Goal: Information Seeking & Learning: Find specific fact

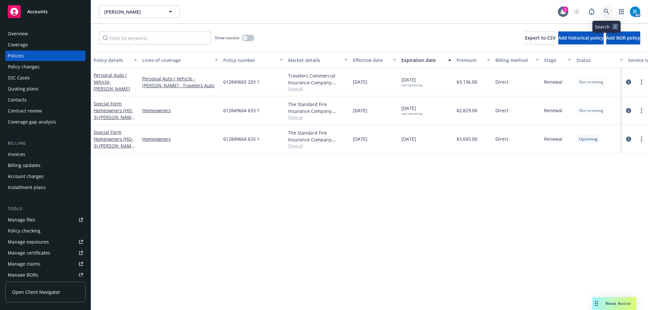
click at [605, 13] on icon at bounding box center [606, 12] width 6 height 6
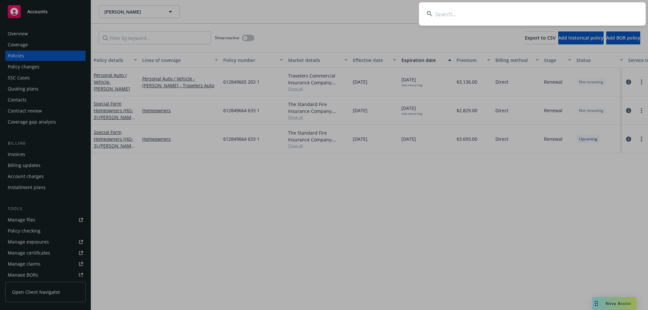
type input "[PERSON_NAME] [PERSON_NAME]"
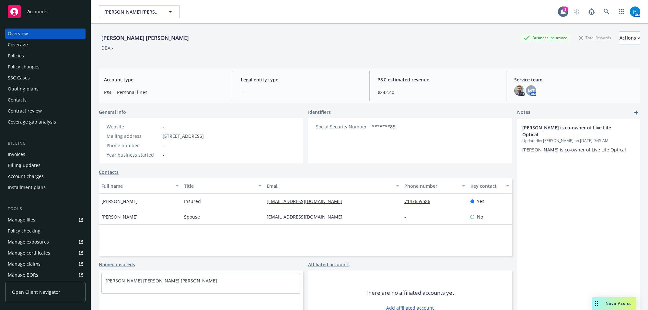
click at [42, 51] on div "Policies" at bounding box center [45, 56] width 75 height 10
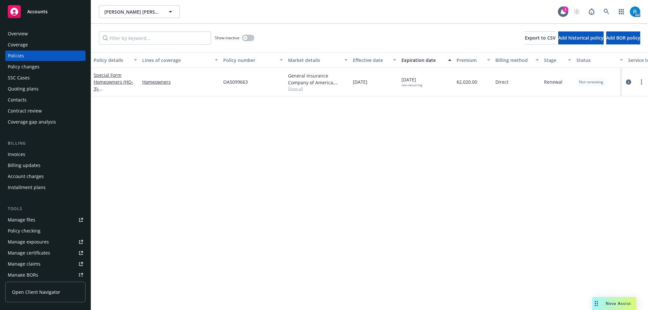
click at [233, 80] on span "OA5099663" at bounding box center [235, 81] width 25 height 7
copy span "OA5099663"
click at [229, 86] on div "OA5099663" at bounding box center [253, 82] width 65 height 28
click at [229, 85] on span "OA5099663" at bounding box center [235, 81] width 25 height 7
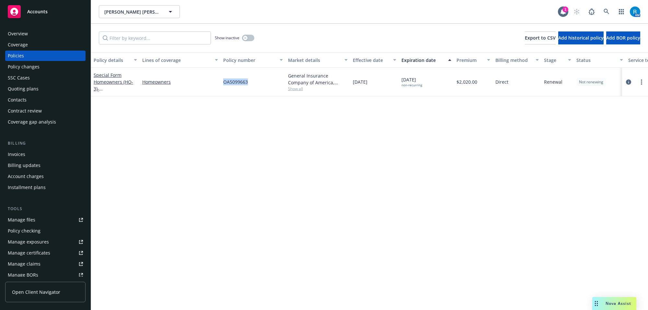
click at [229, 85] on span "OA5099663" at bounding box center [235, 81] width 25 height 7
copy span "OA5099663"
click at [604, 12] on icon at bounding box center [606, 12] width 6 height 6
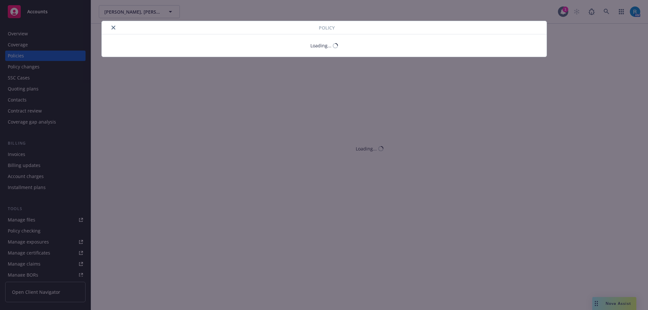
click at [112, 29] on icon "close" at bounding box center [113, 28] width 4 height 4
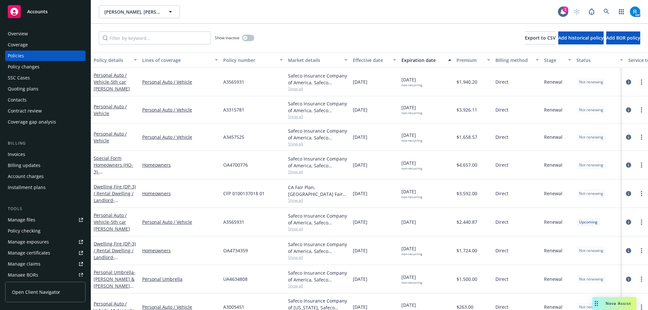
click at [33, 43] on div "Coverage" at bounding box center [45, 45] width 75 height 10
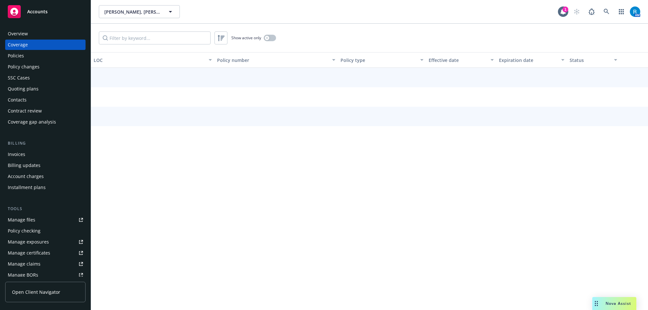
click at [28, 37] on div "Overview" at bounding box center [45, 33] width 75 height 10
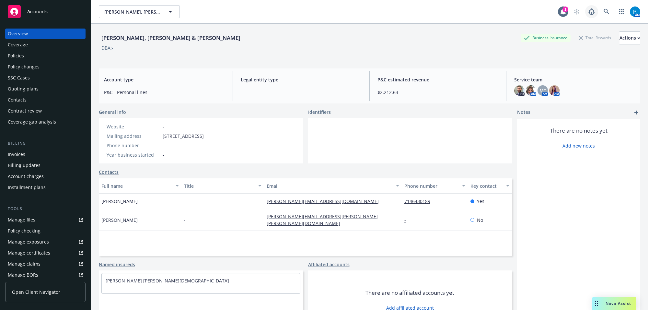
click at [590, 12] on link at bounding box center [591, 11] width 13 height 13
click at [603, 11] on icon at bounding box center [606, 12] width 6 height 6
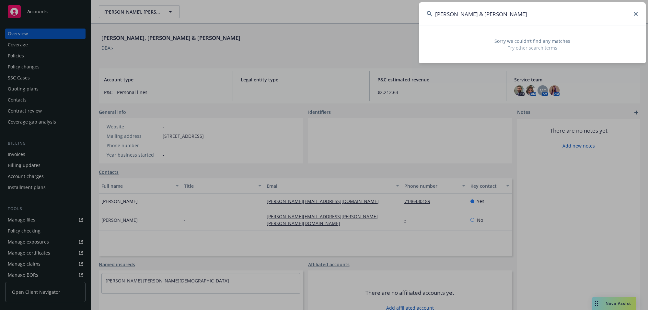
click at [532, 14] on input "[PERSON_NAME] & [PERSON_NAME]" at bounding box center [532, 13] width 227 height 23
drag, startPoint x: 477, startPoint y: 13, endPoint x: 551, endPoint y: 13, distance: 74.5
click at [547, 13] on input "[PERSON_NAME] & [PERSON_NAME]" at bounding box center [532, 13] width 227 height 23
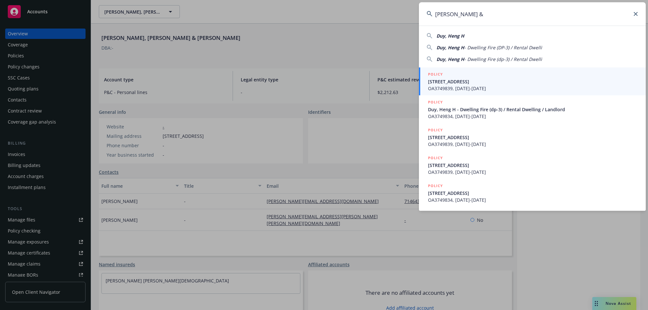
type input "[PERSON_NAME] &"
click at [448, 85] on span "OA3749839, [DATE]-[DATE]" at bounding box center [533, 88] width 210 height 7
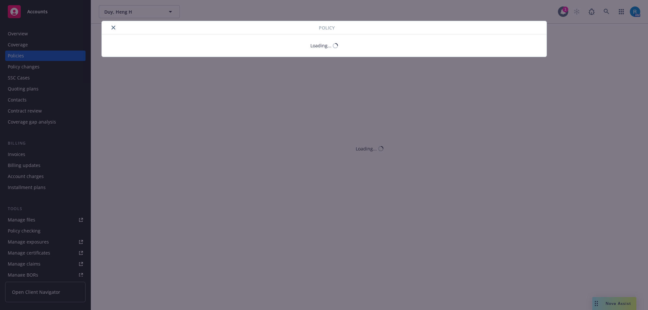
click at [113, 28] on icon "close" at bounding box center [113, 28] width 4 height 4
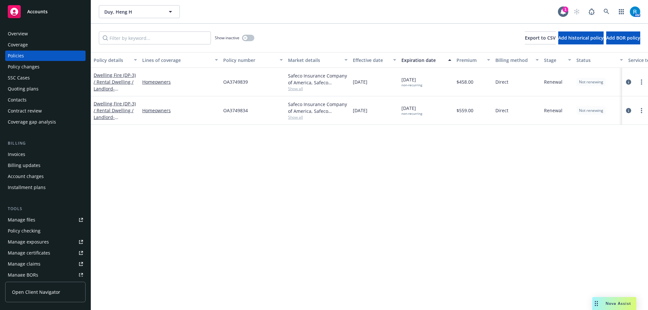
click at [42, 32] on div "Overview" at bounding box center [45, 33] width 75 height 10
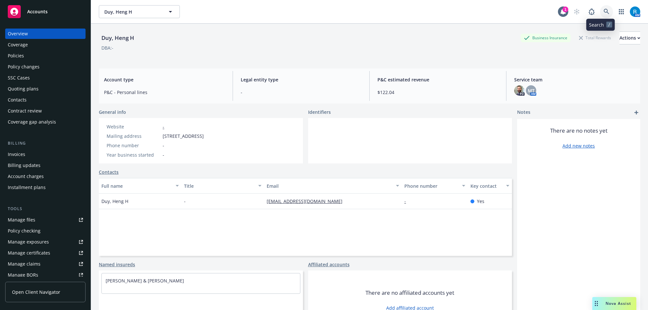
click at [603, 15] on link at bounding box center [606, 11] width 13 height 13
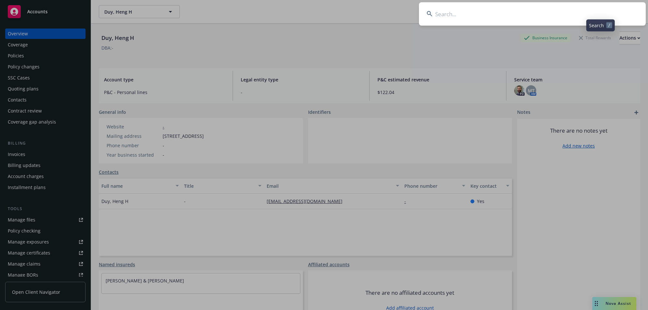
type input "[PERSON_NAME] & [PERSON_NAME]"
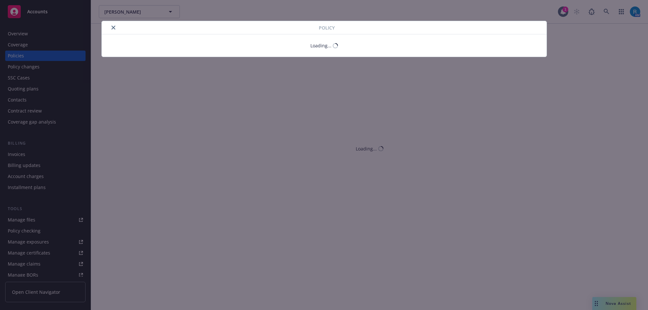
click at [111, 27] on icon "close" at bounding box center [113, 28] width 4 height 4
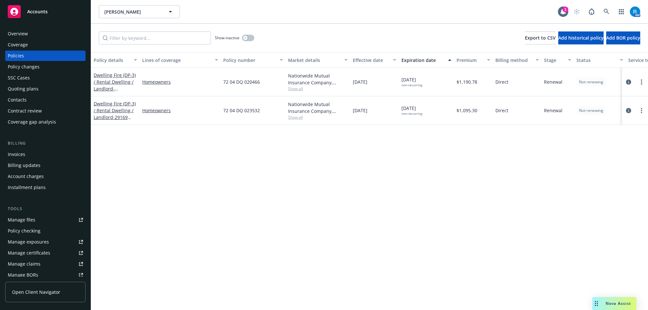
click at [38, 35] on div "Overview" at bounding box center [45, 33] width 75 height 10
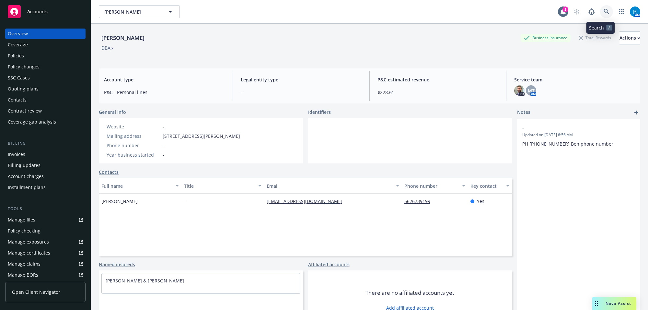
click at [606, 10] on link at bounding box center [606, 11] width 13 height 13
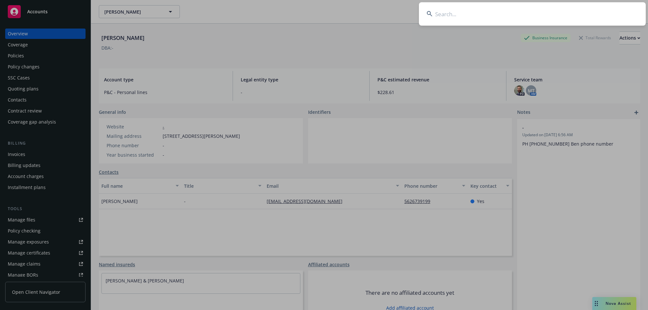
type input "[PERSON_NAME] & [PERSON_NAME]"
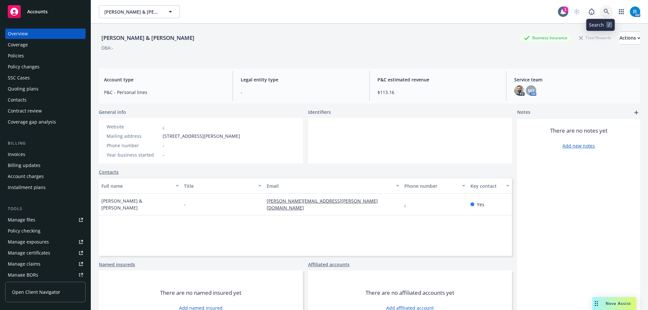
click at [603, 11] on icon at bounding box center [606, 12] width 6 height 6
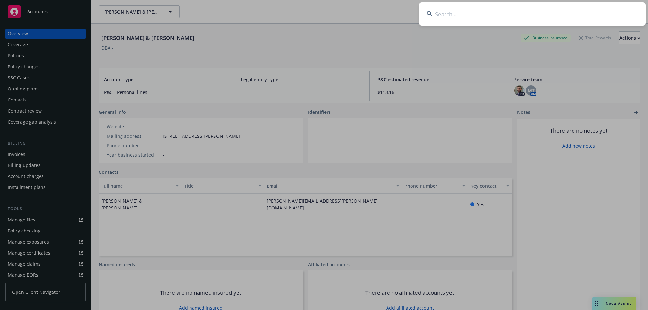
type input "[PERSON_NAME] & [PERSON_NAME]"
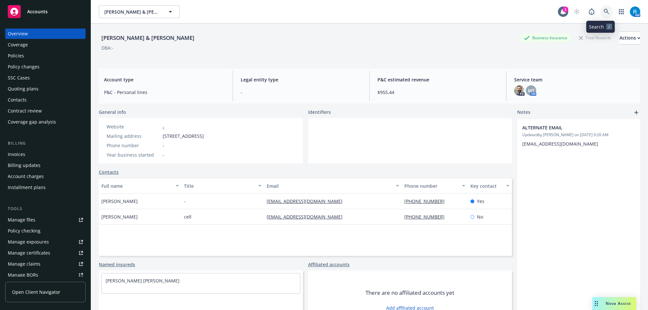
click at [603, 11] on icon at bounding box center [606, 12] width 6 height 6
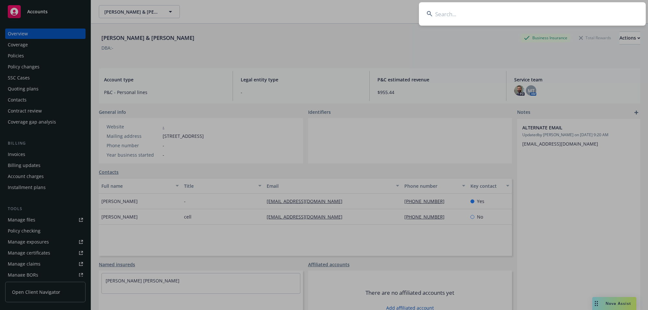
type input "[PERSON_NAME]"
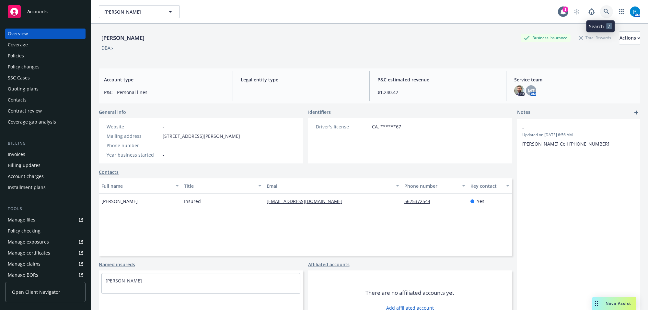
click at [603, 13] on link at bounding box center [606, 11] width 13 height 13
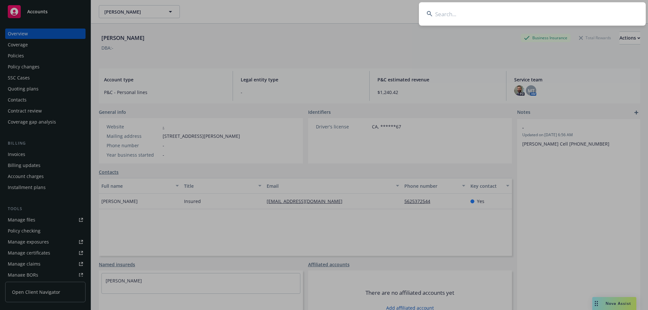
type input "[PERSON_NAME] & [PERSON_NAME]"
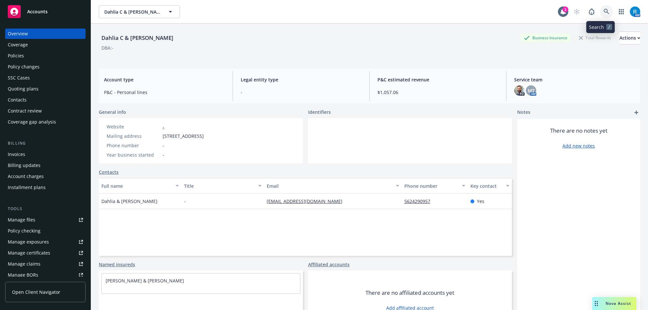
click at [603, 11] on icon at bounding box center [606, 12] width 6 height 6
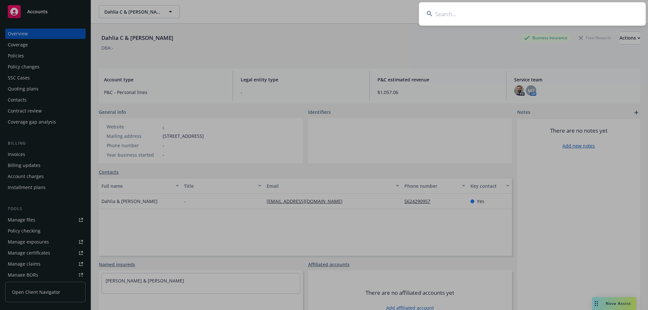
type input "[PERSON_NAME]"
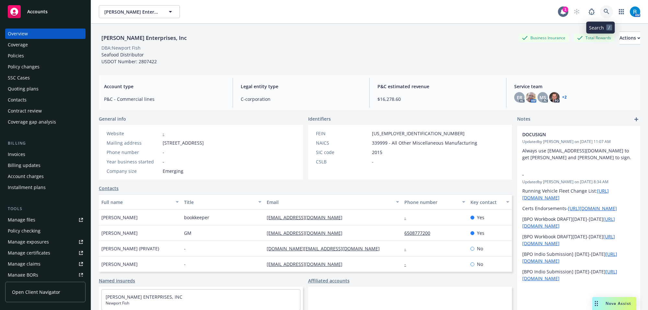
click at [603, 14] on icon at bounding box center [606, 12] width 6 height 6
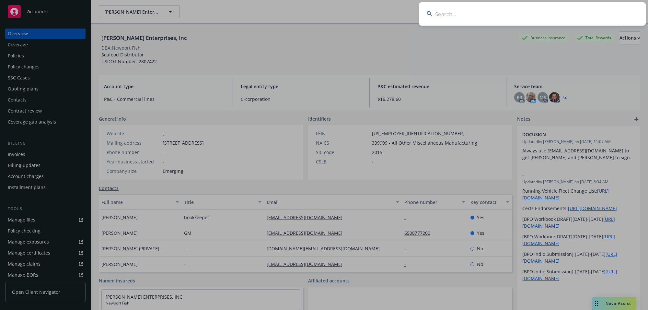
type input "[PERSON_NAME]"
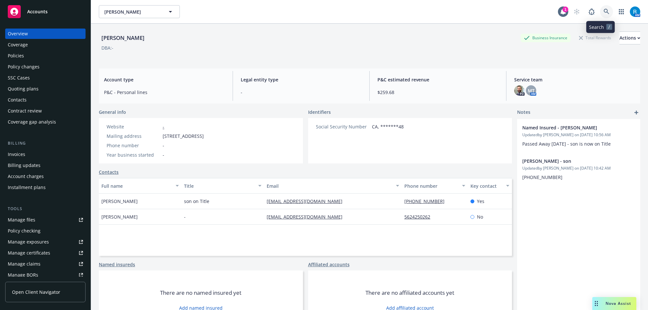
click at [603, 13] on icon at bounding box center [606, 12] width 6 height 6
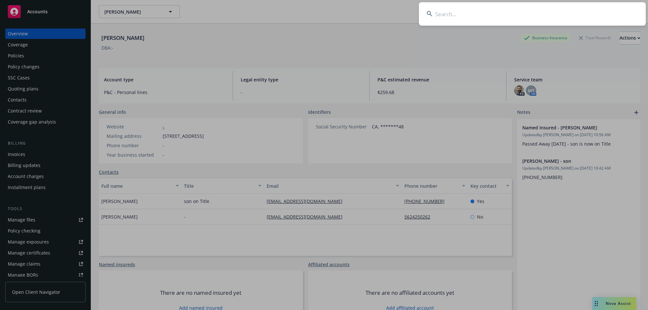
type input "[PERSON_NAME] & [PERSON_NAME]"
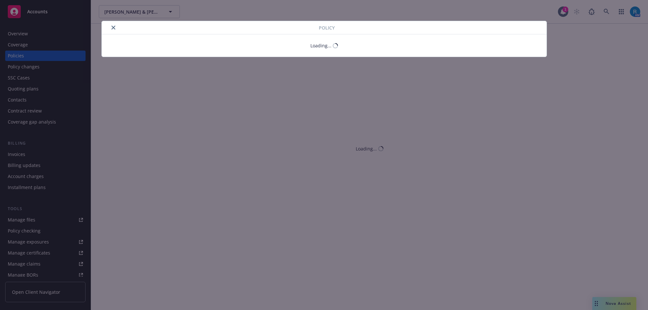
click at [112, 30] on button "close" at bounding box center [113, 28] width 8 height 8
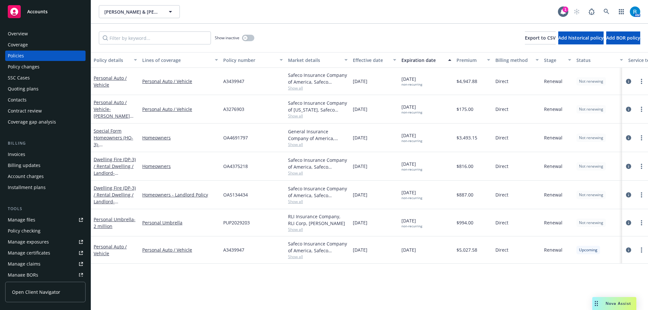
click at [43, 36] on div "Overview" at bounding box center [45, 33] width 75 height 10
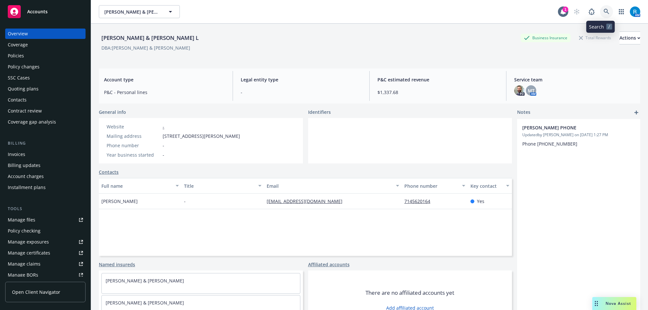
click at [603, 12] on icon at bounding box center [606, 12] width 6 height 6
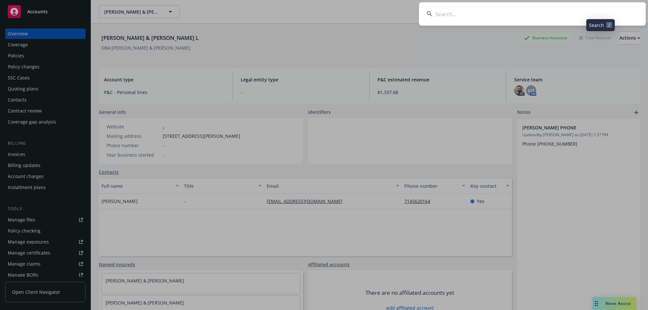
type input "[PERSON_NAME]"
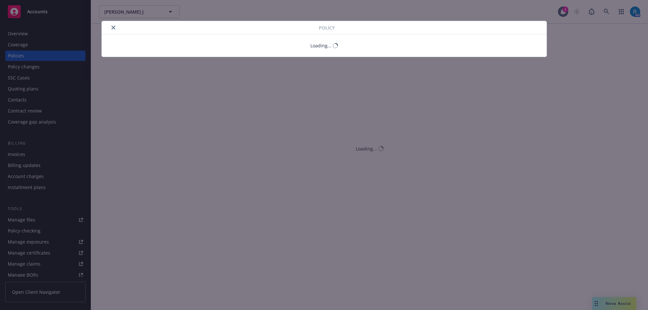
click at [113, 29] on icon "close" at bounding box center [113, 28] width 4 height 4
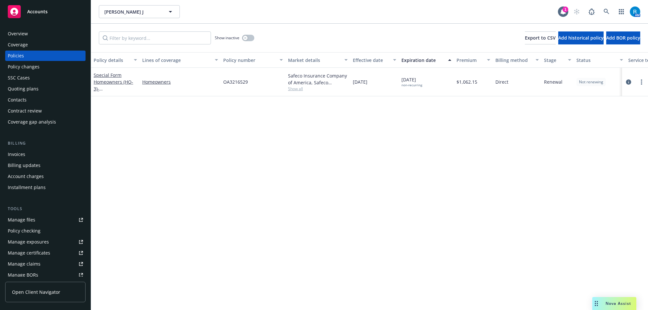
click at [26, 33] on div "Overview" at bounding box center [18, 33] width 20 height 10
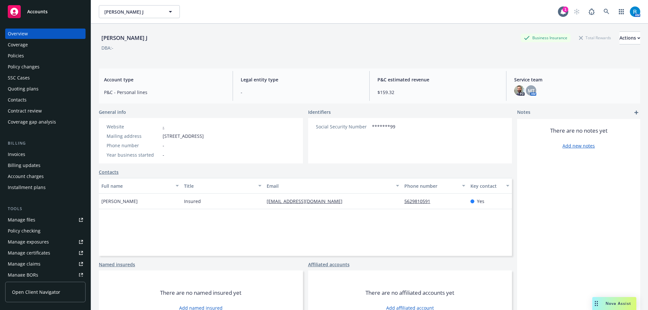
click at [38, 55] on div "Policies" at bounding box center [45, 56] width 75 height 10
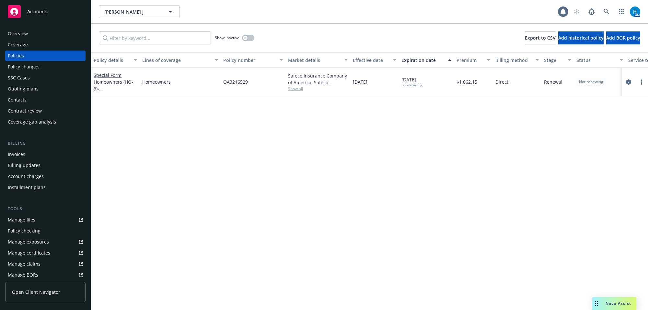
click at [230, 86] on div "OA3216529" at bounding box center [253, 82] width 65 height 28
copy span "OA3216529"
click at [609, 13] on link at bounding box center [606, 11] width 13 height 13
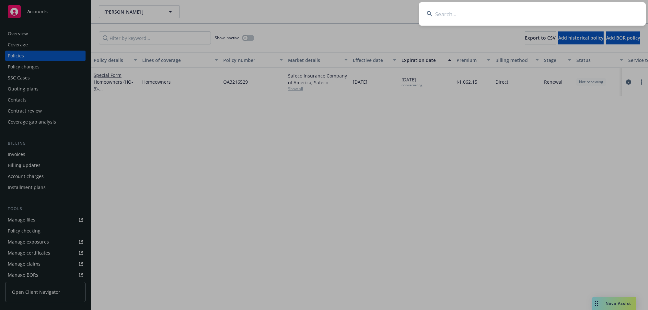
type input "[PERSON_NAME]"
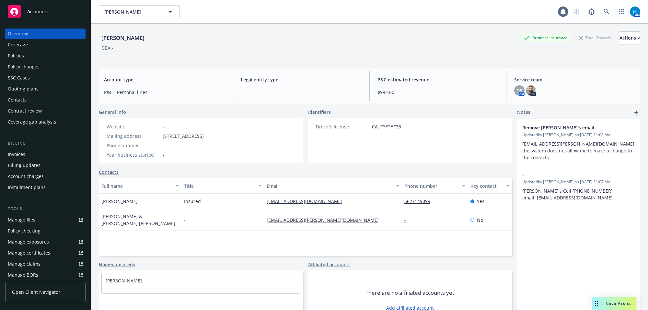
click at [28, 51] on div "Policies" at bounding box center [45, 56] width 75 height 10
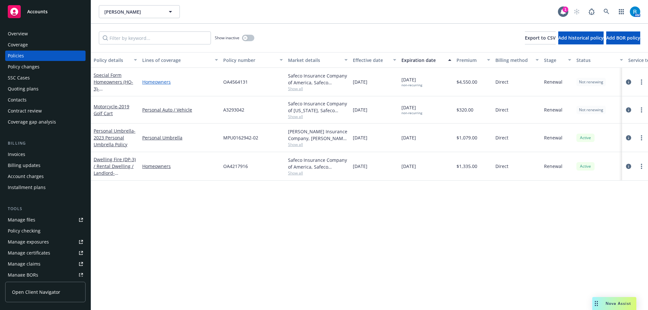
click at [217, 81] on link "Homeowners" at bounding box center [180, 81] width 76 height 7
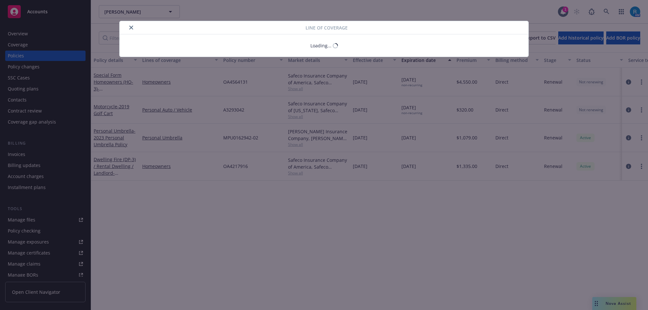
select select "LIMIT"
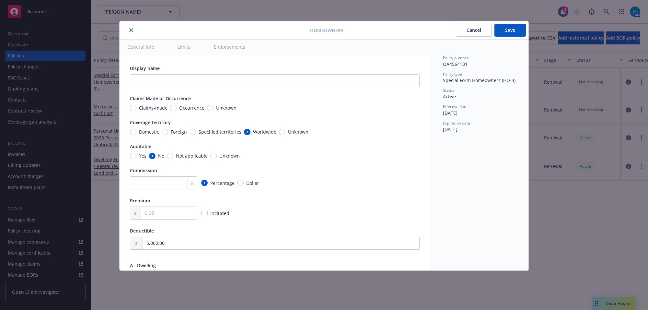
type textarea "x"
click at [132, 28] on icon "close" at bounding box center [131, 30] width 4 height 4
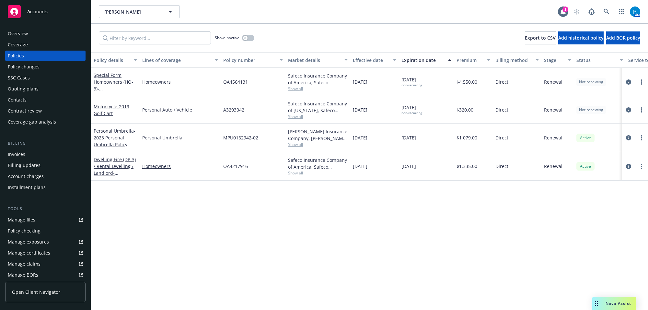
click at [232, 84] on span "OA4564131" at bounding box center [235, 81] width 25 height 7
copy span "OA4564131"
click at [606, 10] on icon at bounding box center [606, 12] width 6 height 6
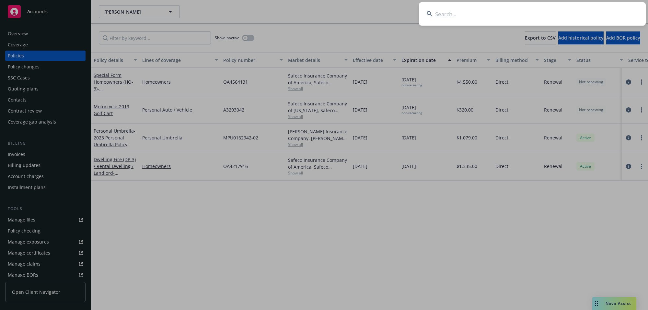
type input "[PERSON_NAME]"
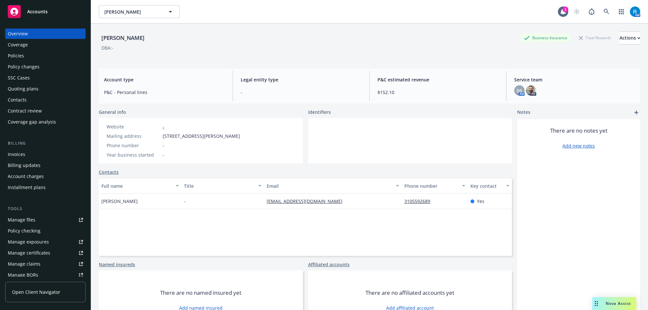
click at [40, 53] on div "Policies" at bounding box center [45, 56] width 75 height 10
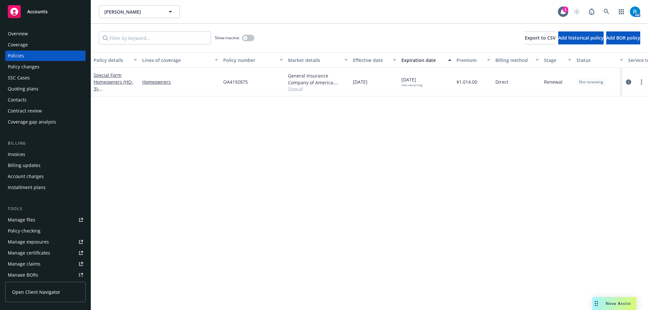
click at [230, 85] on span "OA4192875" at bounding box center [235, 81] width 25 height 7
copy span "OA4192875"
click at [608, 12] on icon at bounding box center [606, 12] width 6 height 6
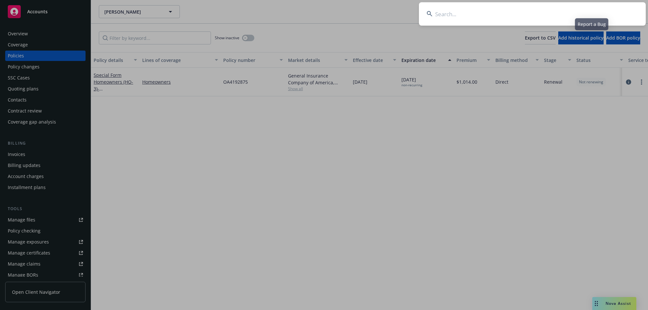
type input "[PERSON_NAME]"
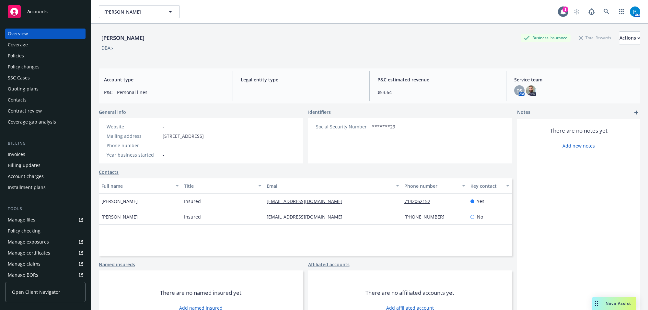
click at [26, 54] on div "Policies" at bounding box center [45, 56] width 75 height 10
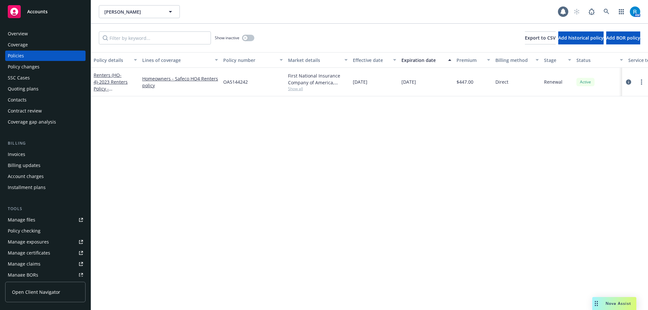
click at [233, 80] on span "OA5144242" at bounding box center [235, 81] width 25 height 7
copy span "OA5144242"
